Goal: Browse casually

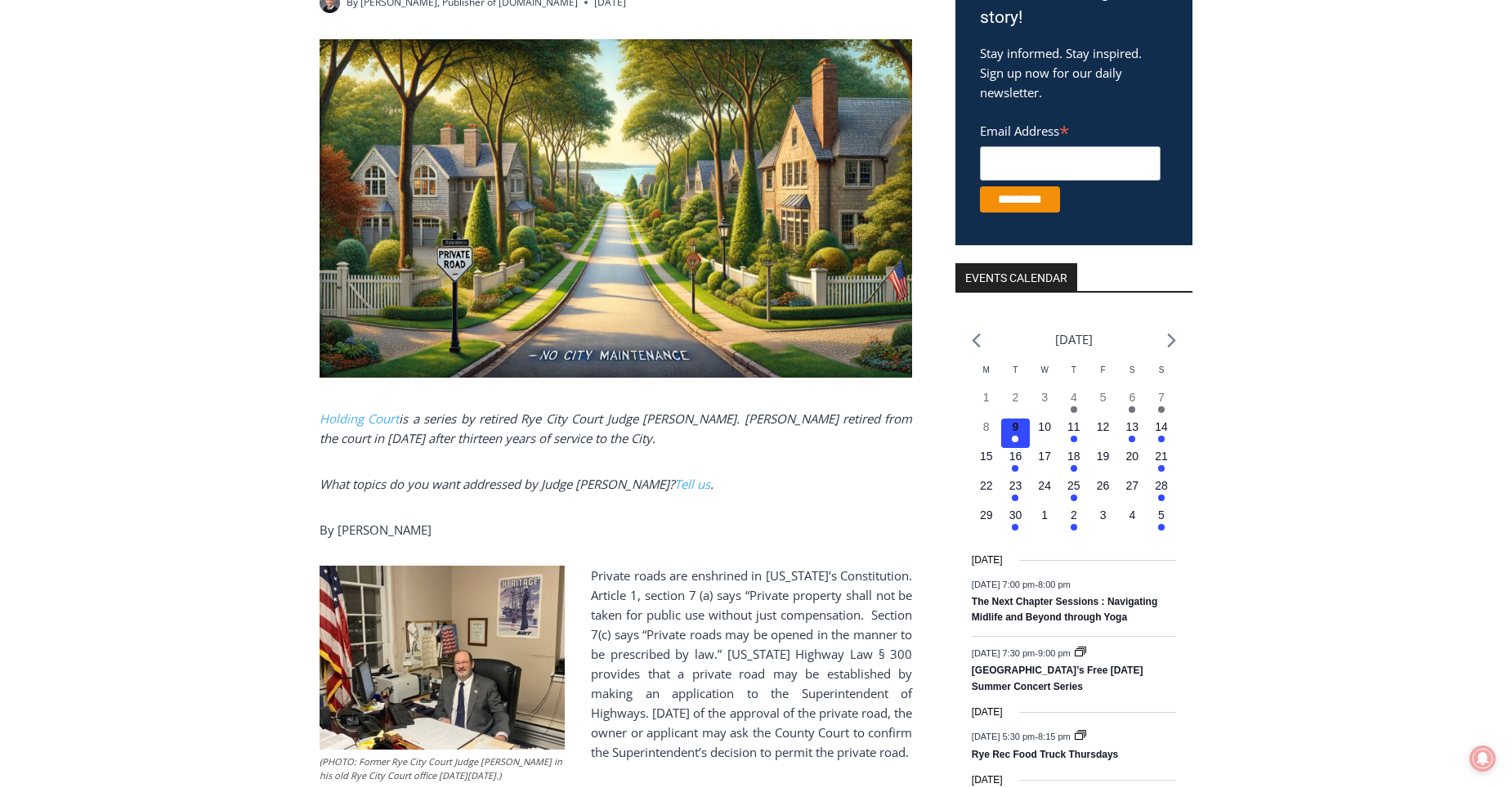
scroll to position [409, 0]
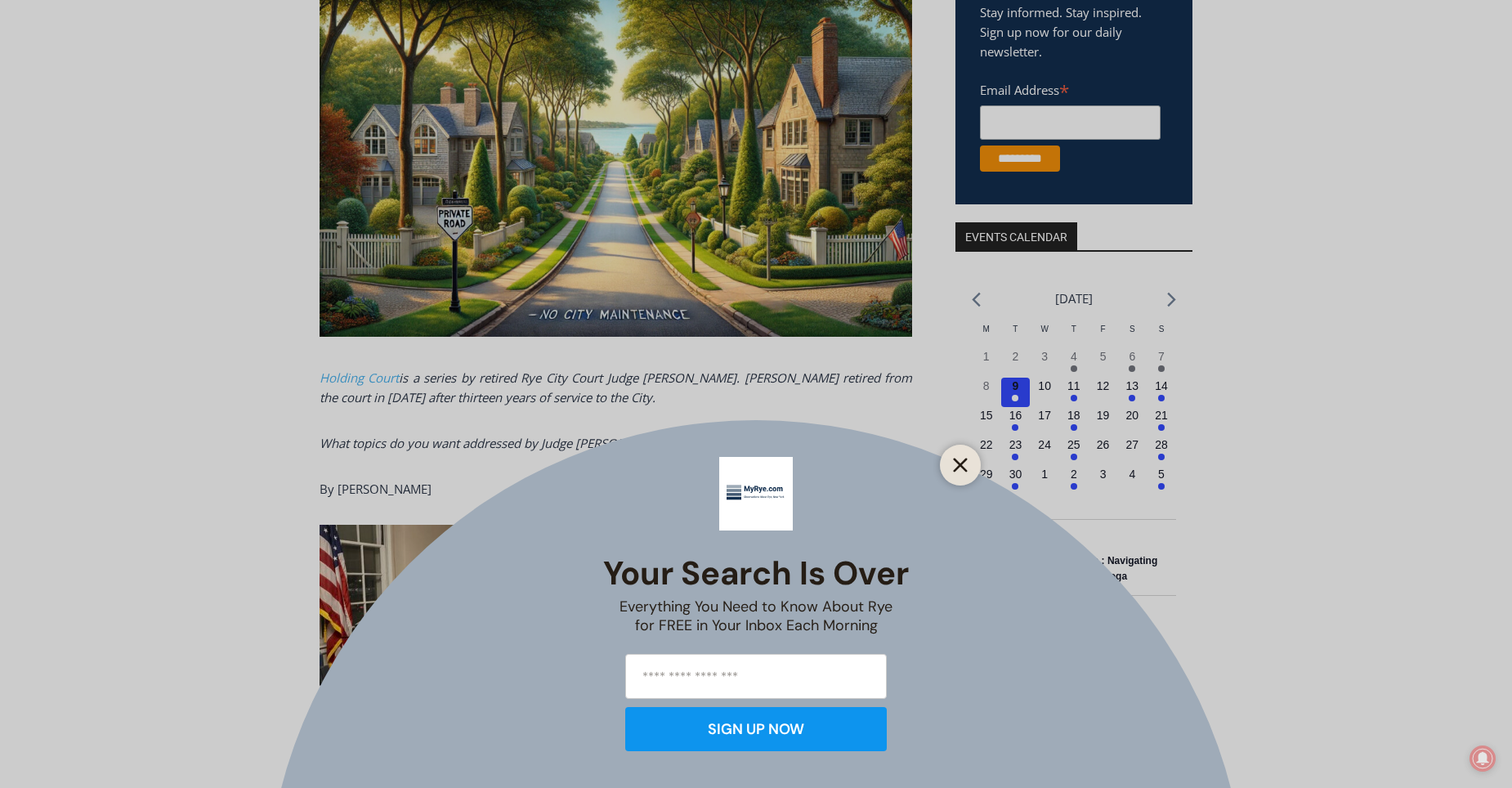
click at [956, 466] on icon "Close" at bounding box center [960, 464] width 14 height 14
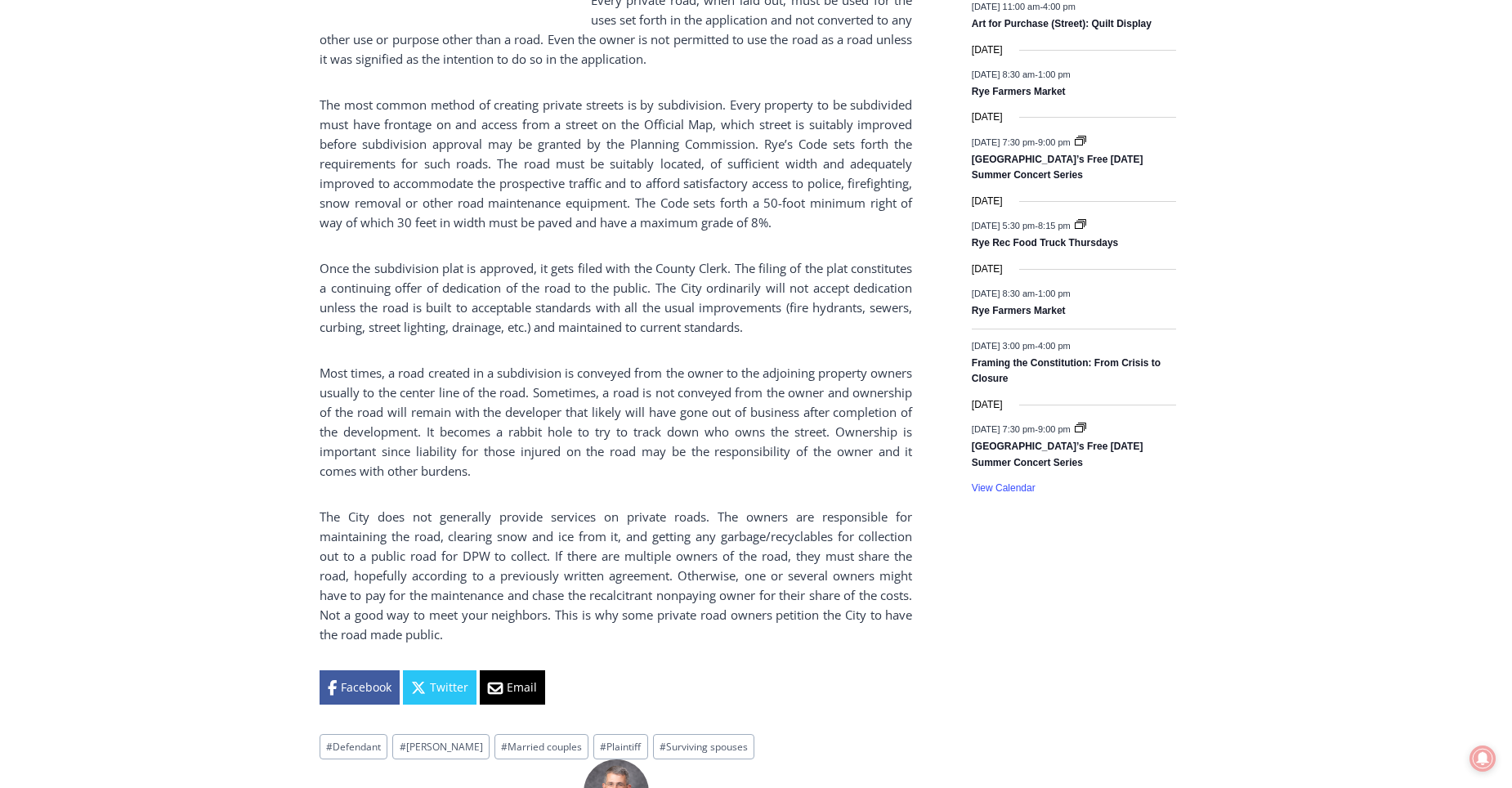
scroll to position [981, 0]
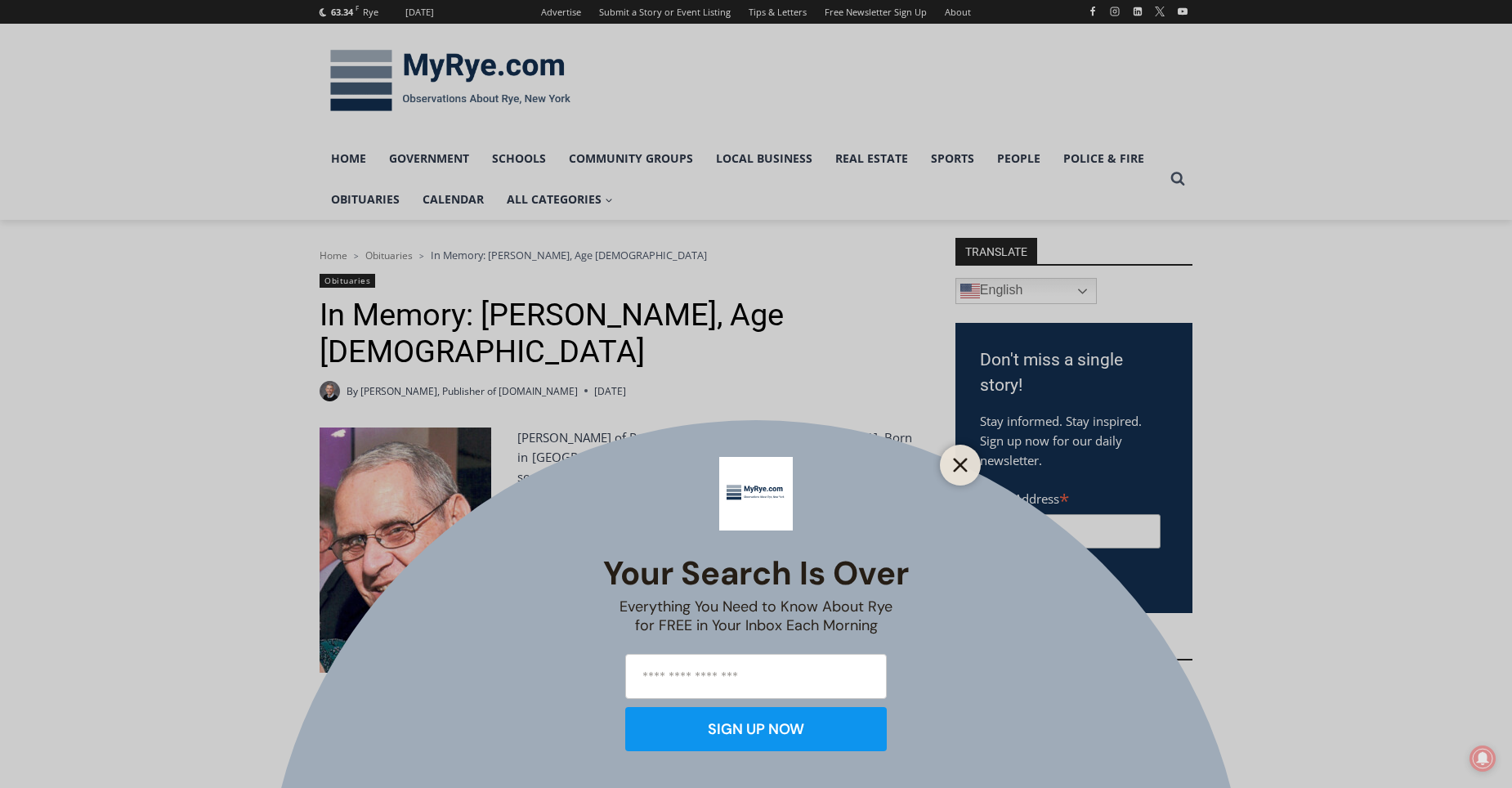
click at [957, 459] on icon "Close" at bounding box center [960, 464] width 14 height 14
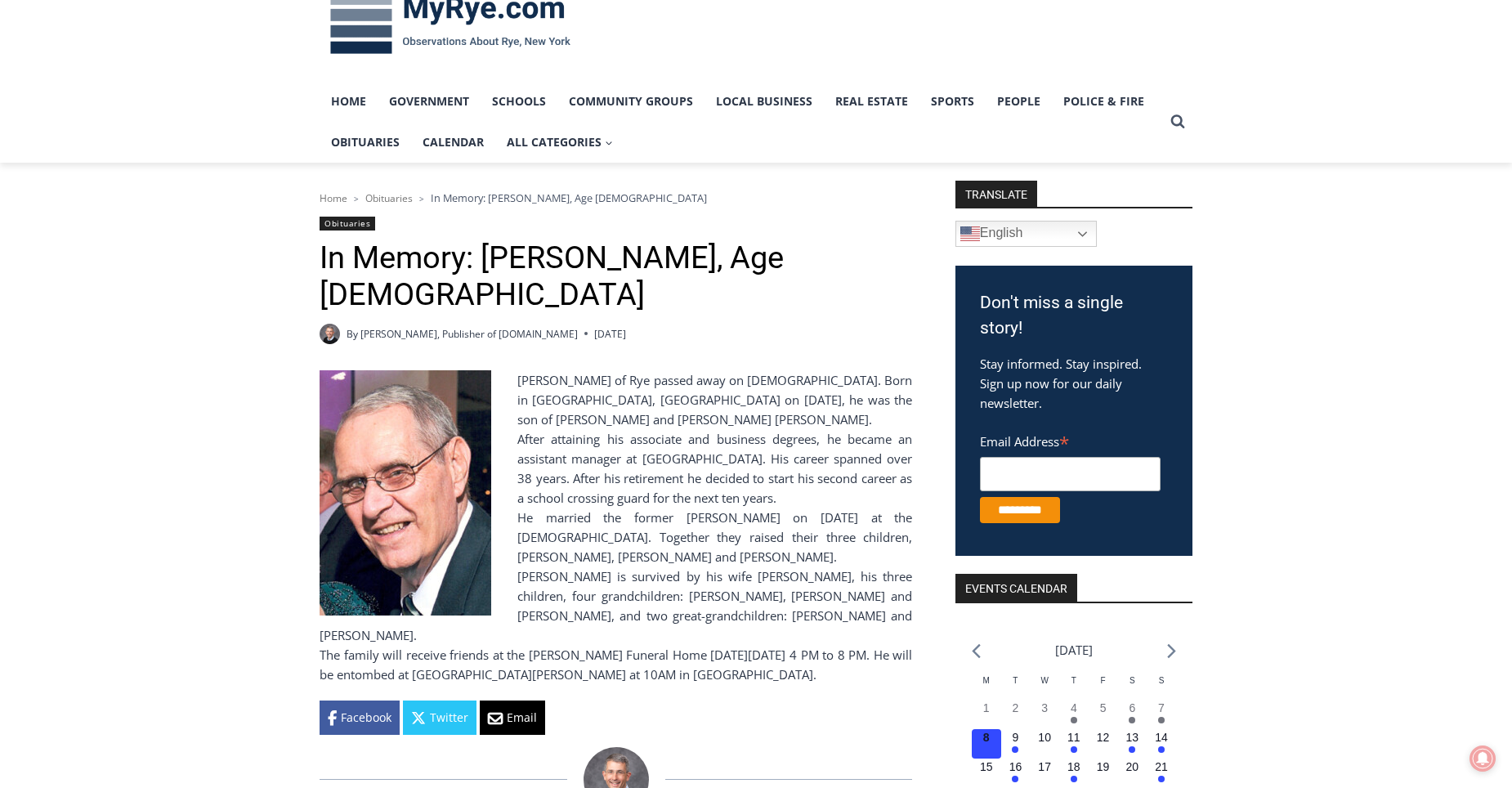
scroll to position [82, 0]
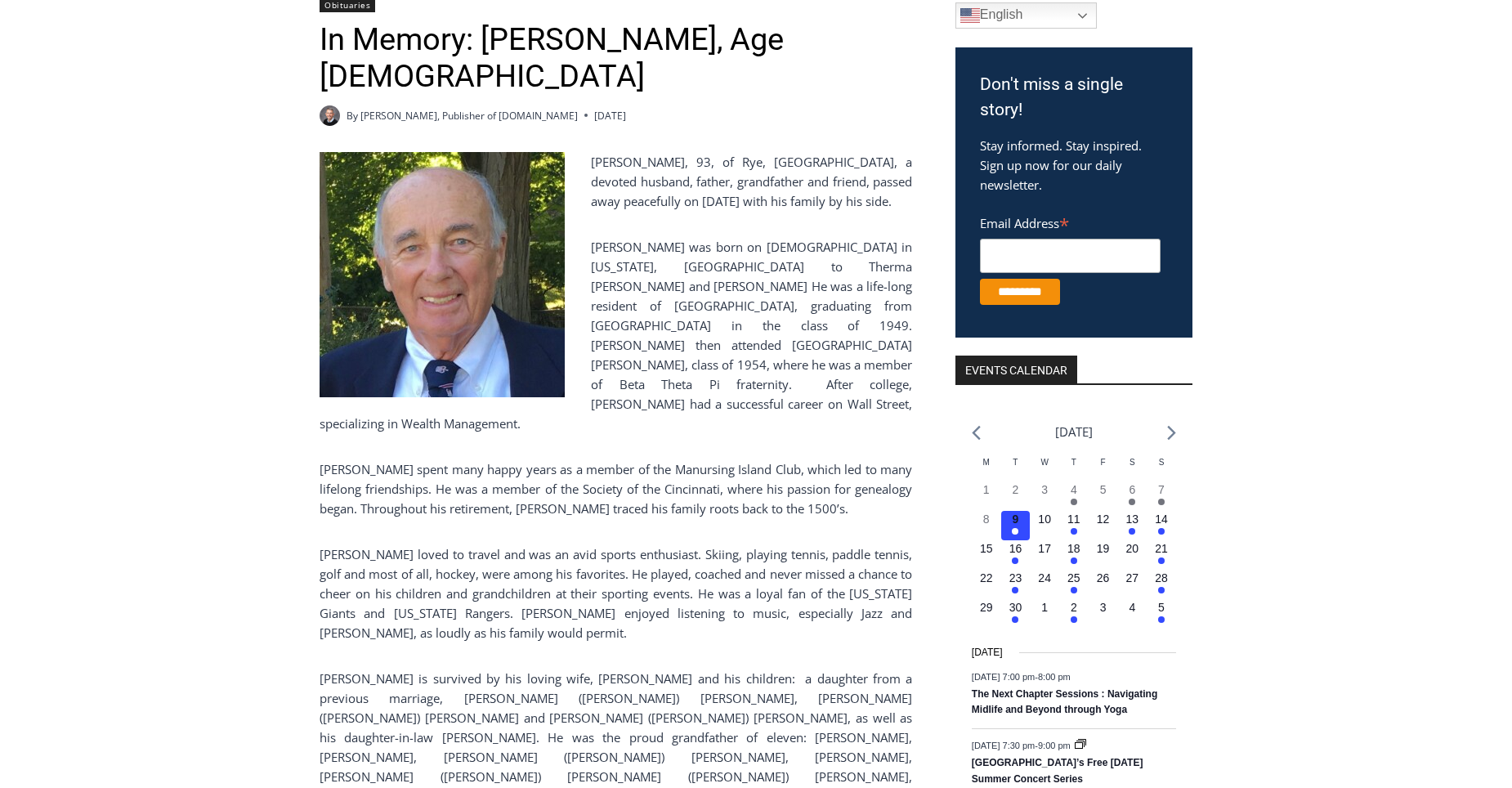
scroll to position [490, 0]
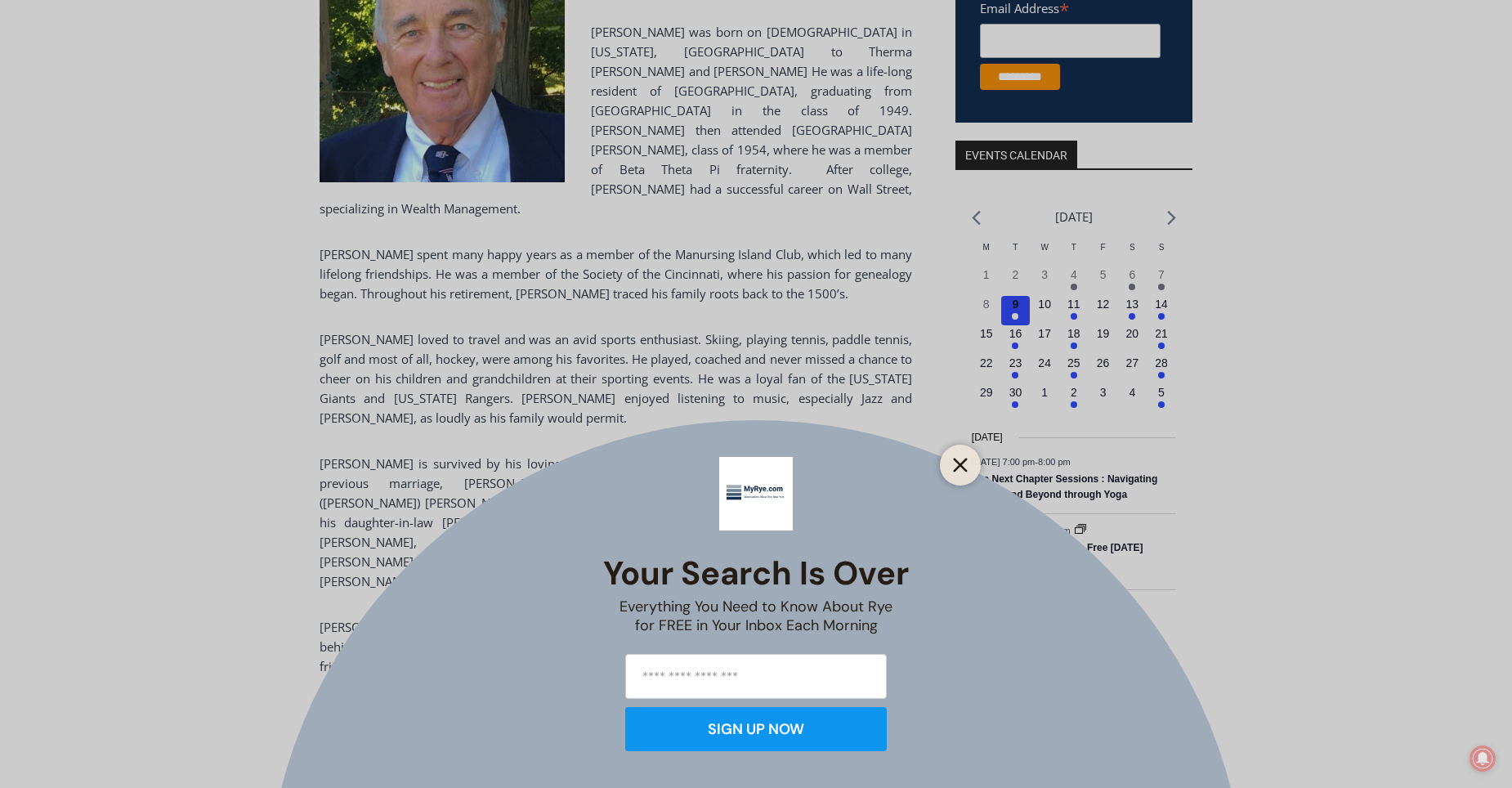
click at [960, 460] on icon "Close" at bounding box center [960, 464] width 14 height 14
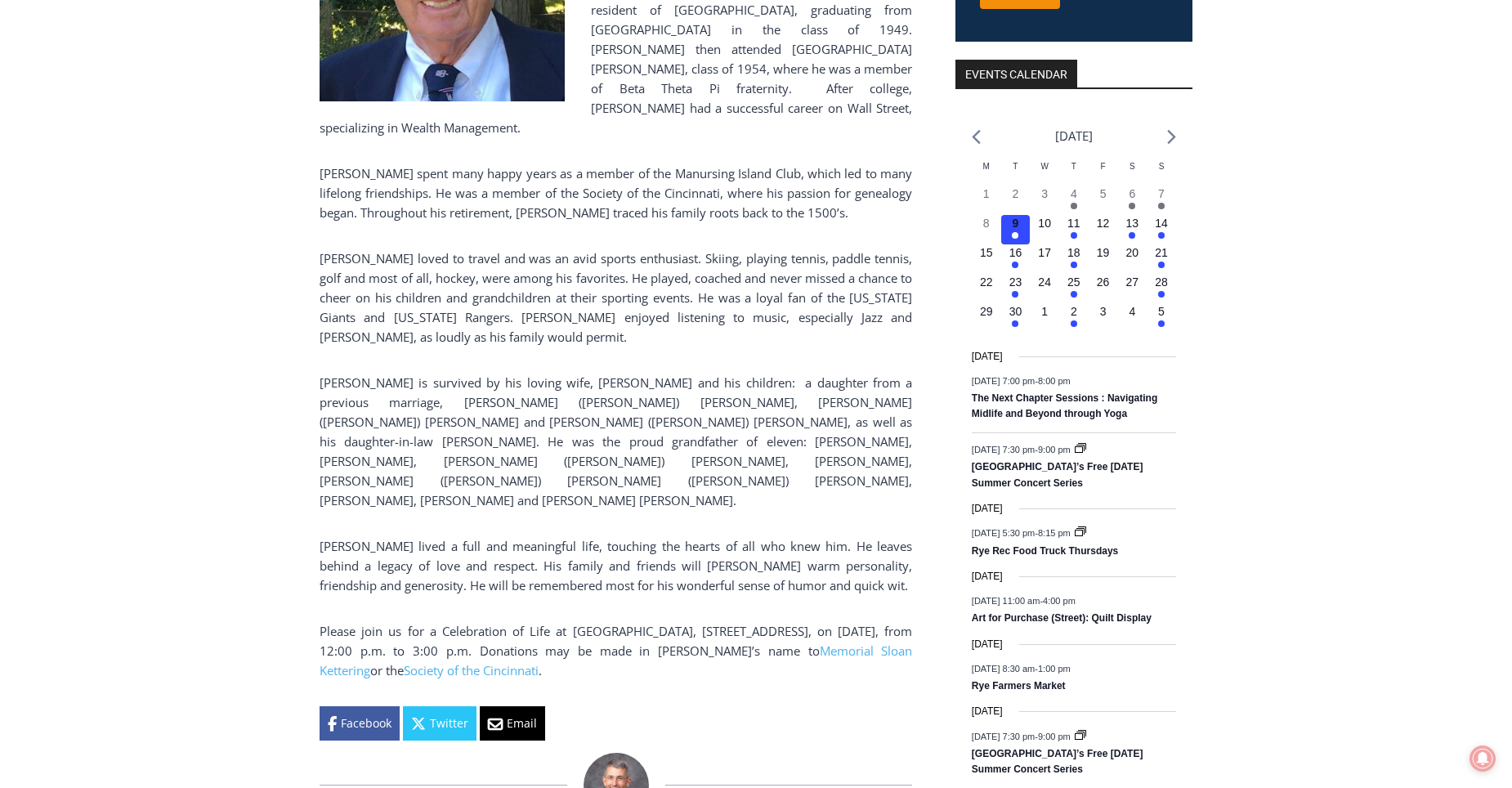
scroll to position [572, 0]
